Goal: Transaction & Acquisition: Purchase product/service

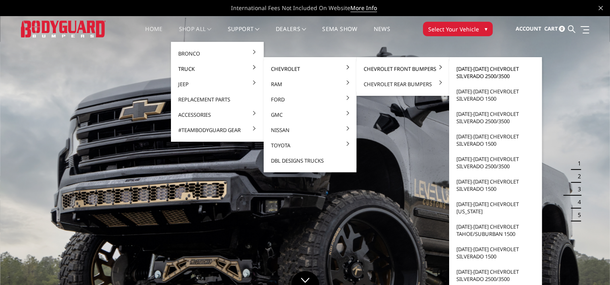
click at [485, 73] on link "[DATE]-[DATE] Chevrolet Silverado 2500/3500" at bounding box center [495, 72] width 86 height 23
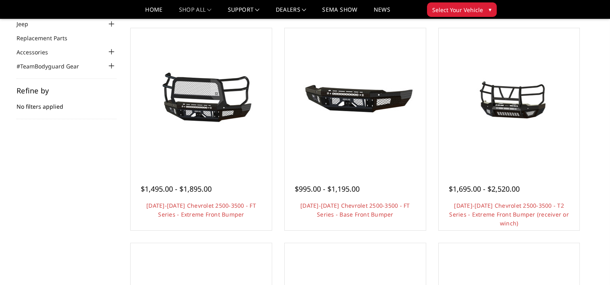
scroll to position [63, 0]
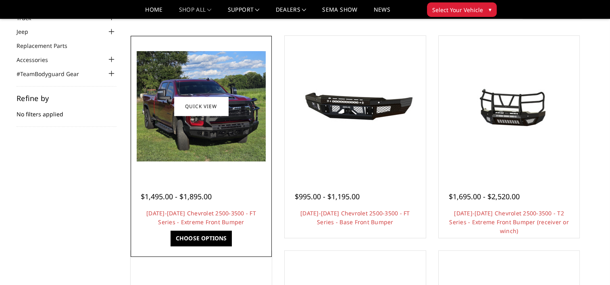
click at [236, 154] on img at bounding box center [201, 106] width 129 height 110
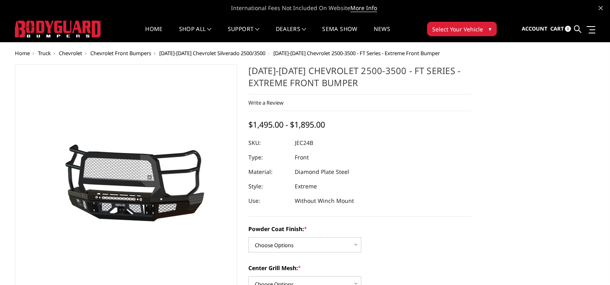
click at [156, 176] on img at bounding box center [87, 185] width 516 height 241
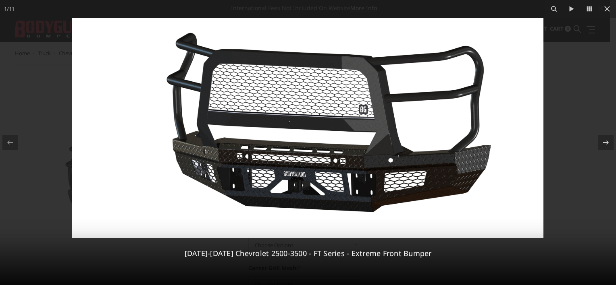
click at [332, 138] on img at bounding box center [307, 128] width 471 height 220
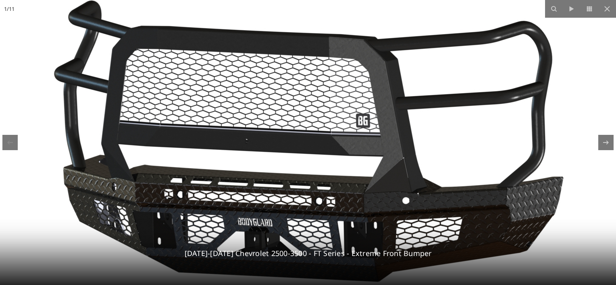
drag, startPoint x: 529, startPoint y: 120, endPoint x: 510, endPoint y: 148, distance: 33.6
click at [510, 148] on img at bounding box center [276, 150] width 740 height 346
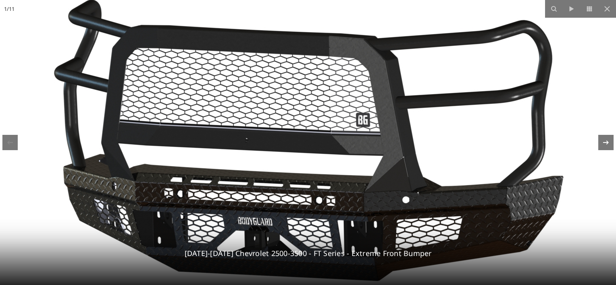
click at [601, 143] on icon at bounding box center [606, 143] width 10 height 10
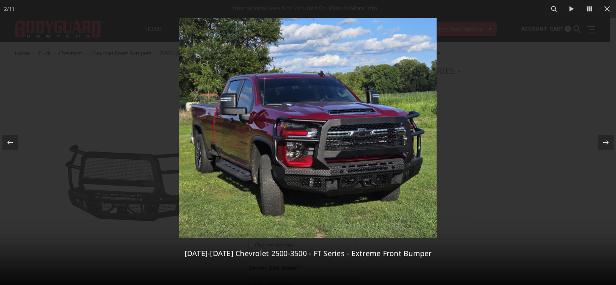
click at [316, 141] on img at bounding box center [307, 128] width 257 height 220
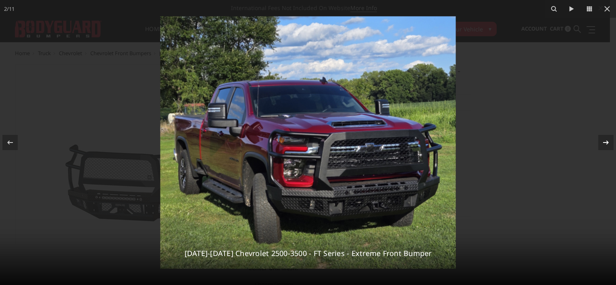
click at [598, 151] on button at bounding box center [601, 142] width 28 height 40
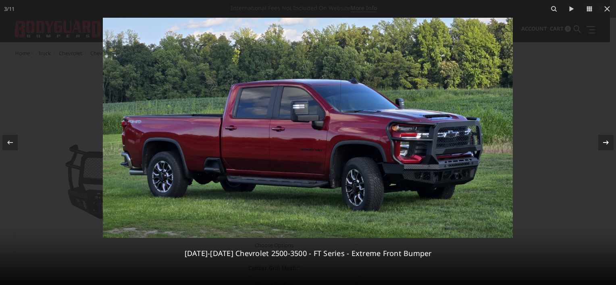
click at [598, 151] on button at bounding box center [601, 142] width 28 height 40
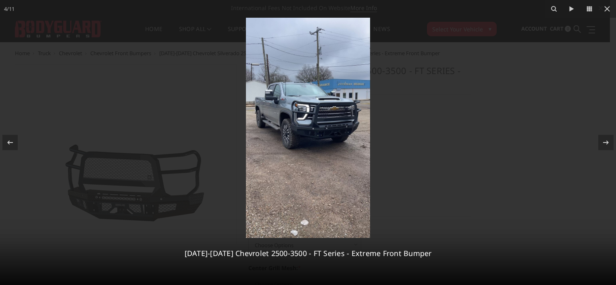
click at [287, 112] on img at bounding box center [308, 128] width 124 height 220
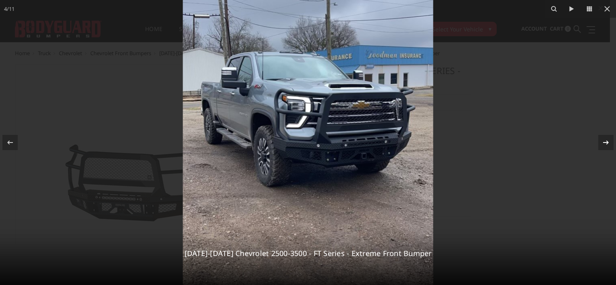
click at [606, 147] on icon at bounding box center [606, 143] width 10 height 10
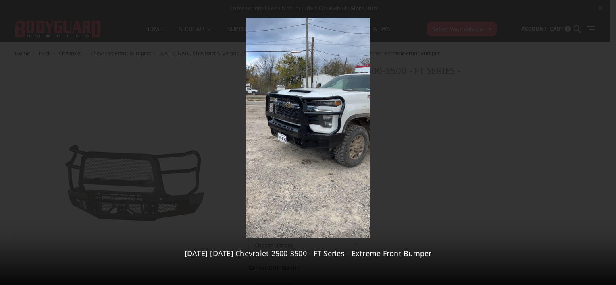
click at [606, 147] on div "5 / 11 2024-2026 Chevrolet 2500-3500 - FT Series - Extreme Front Bumper" at bounding box center [308, 142] width 616 height 285
click at [606, 147] on icon at bounding box center [606, 143] width 10 height 10
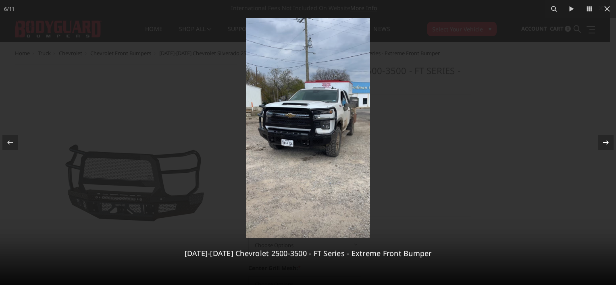
click at [606, 147] on icon at bounding box center [606, 143] width 10 height 10
